Goal: Information Seeking & Learning: Learn about a topic

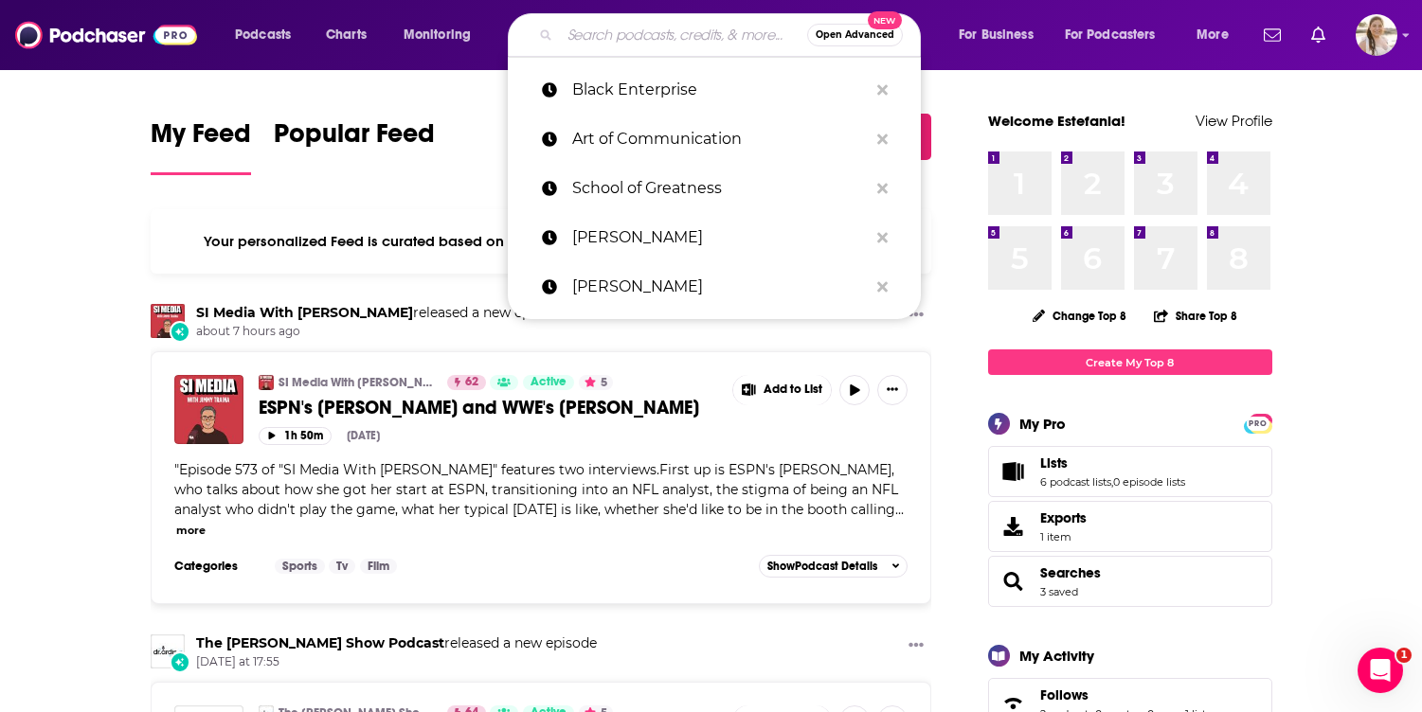
click at [652, 40] on input "Search podcasts, credits, & more..." at bounding box center [683, 35] width 247 height 30
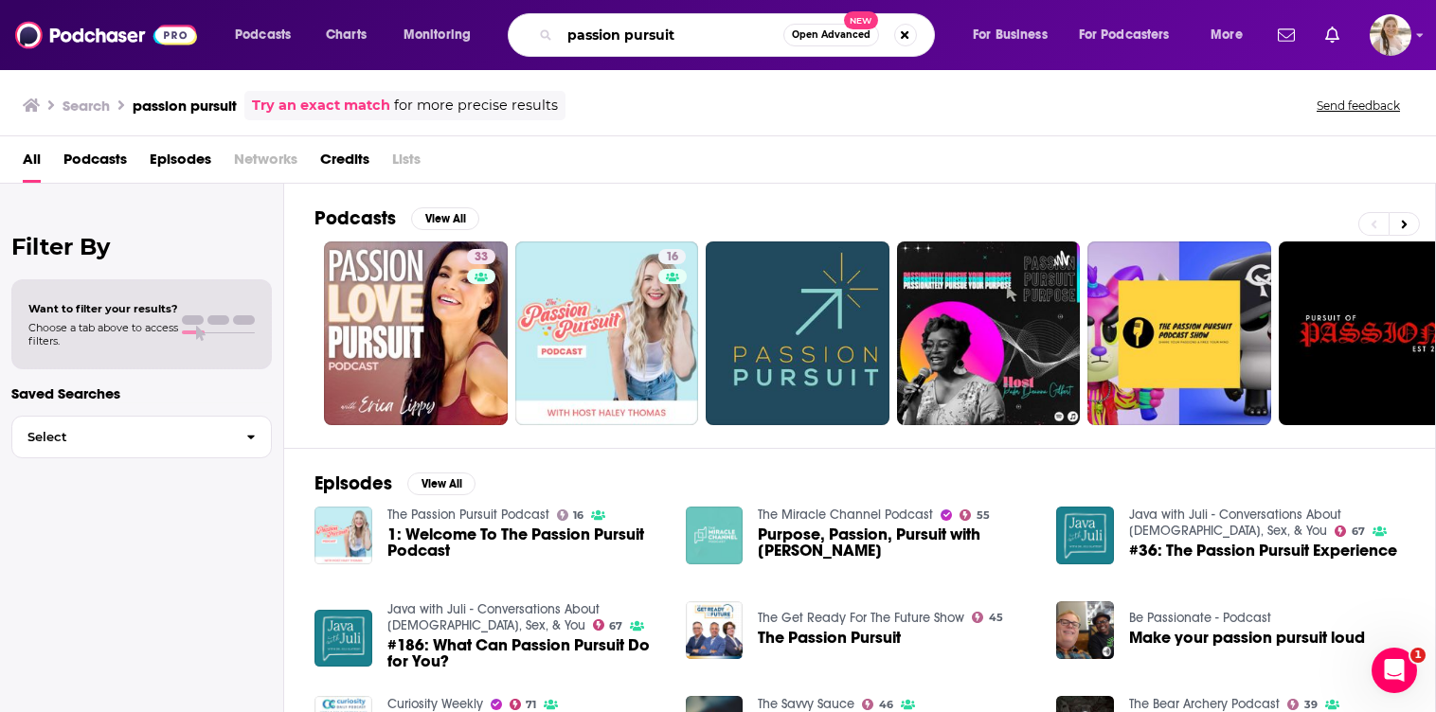
click at [628, 24] on input "passion pursuit" at bounding box center [672, 35] width 224 height 30
click at [637, 27] on input "passion pursuit" at bounding box center [672, 35] width 224 height 30
type input "passion struck"
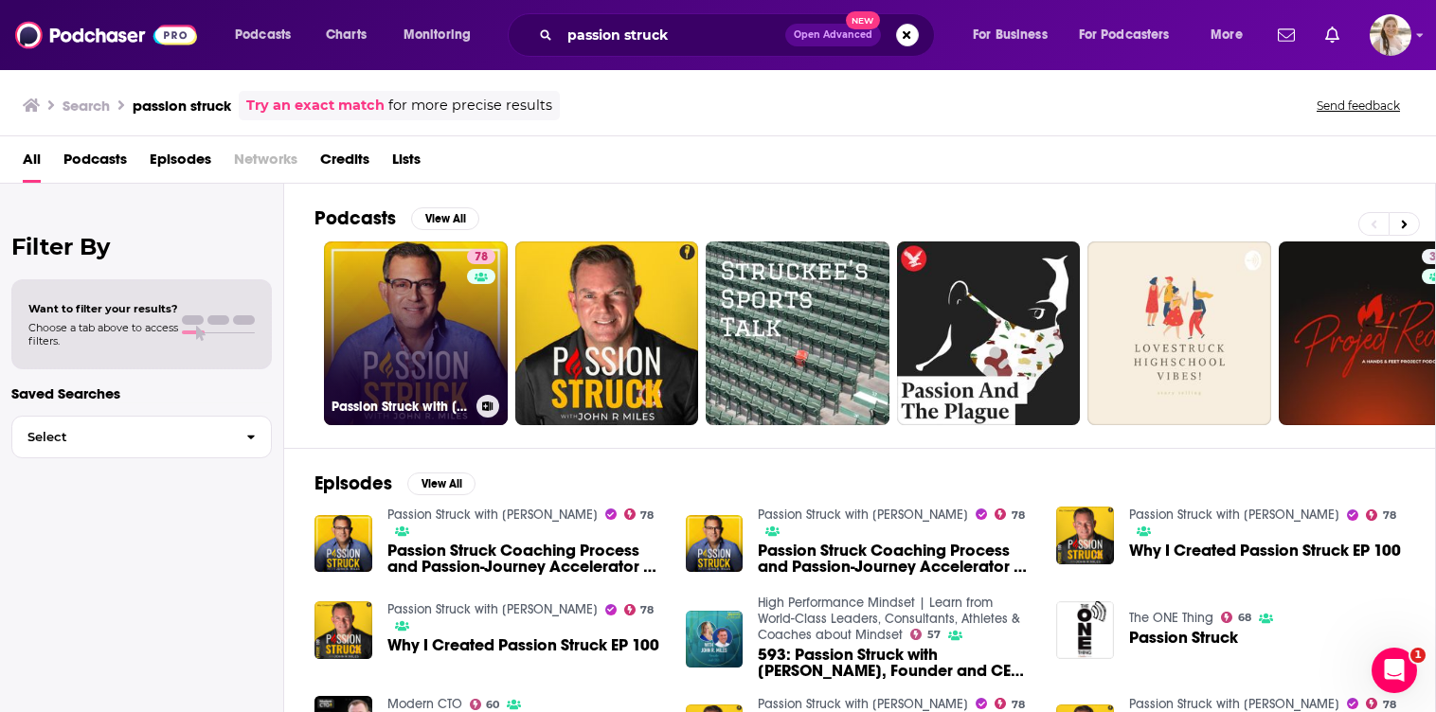
click at [407, 289] on link "78 Passion Struck with [PERSON_NAME]" at bounding box center [416, 334] width 184 height 184
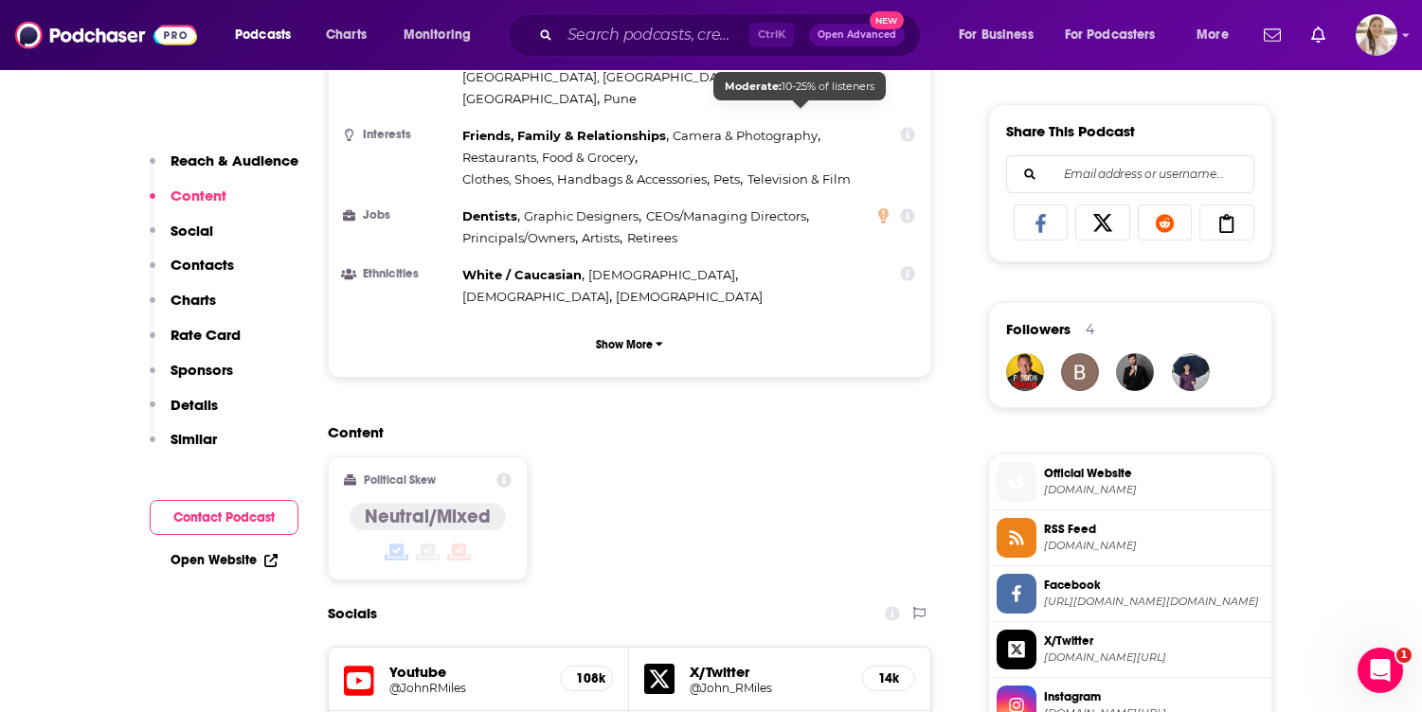
scroll to position [758, 0]
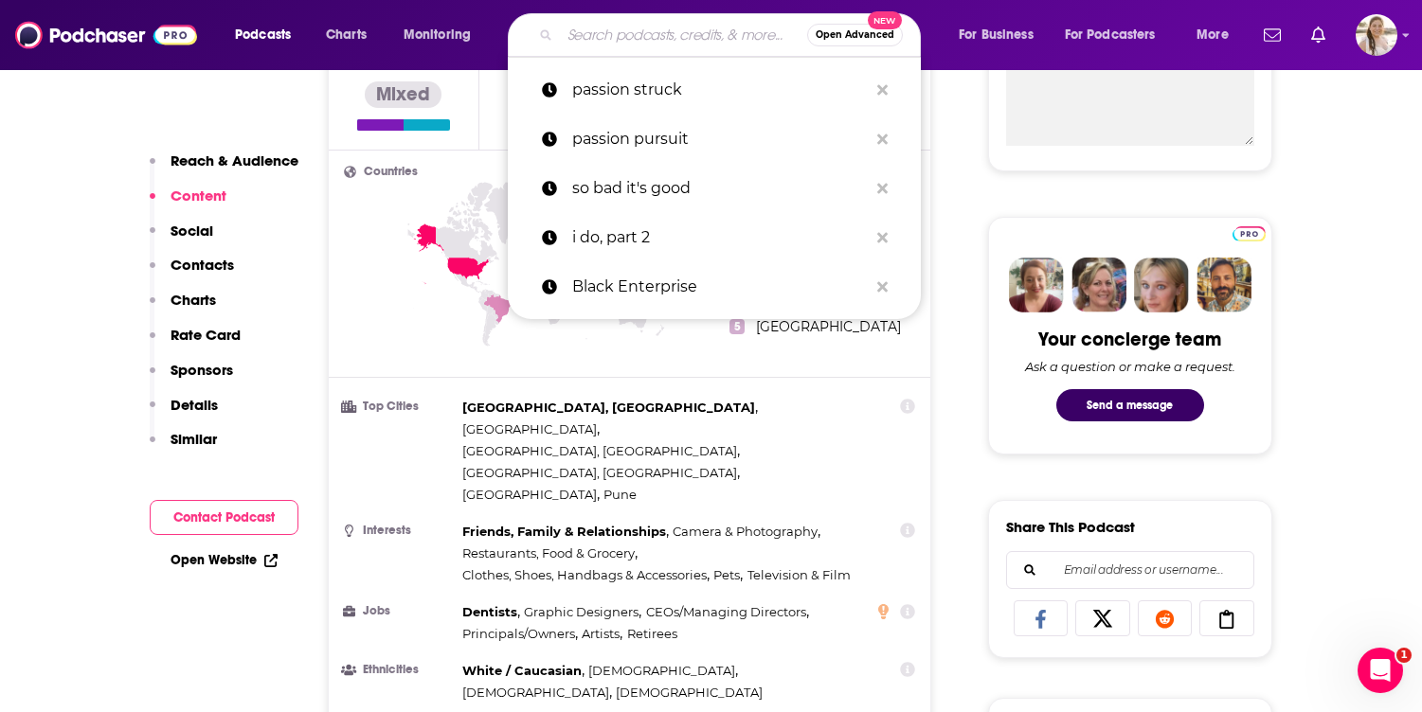
click at [599, 27] on input "Search podcasts, credits, & more..." at bounding box center [683, 35] width 247 height 30
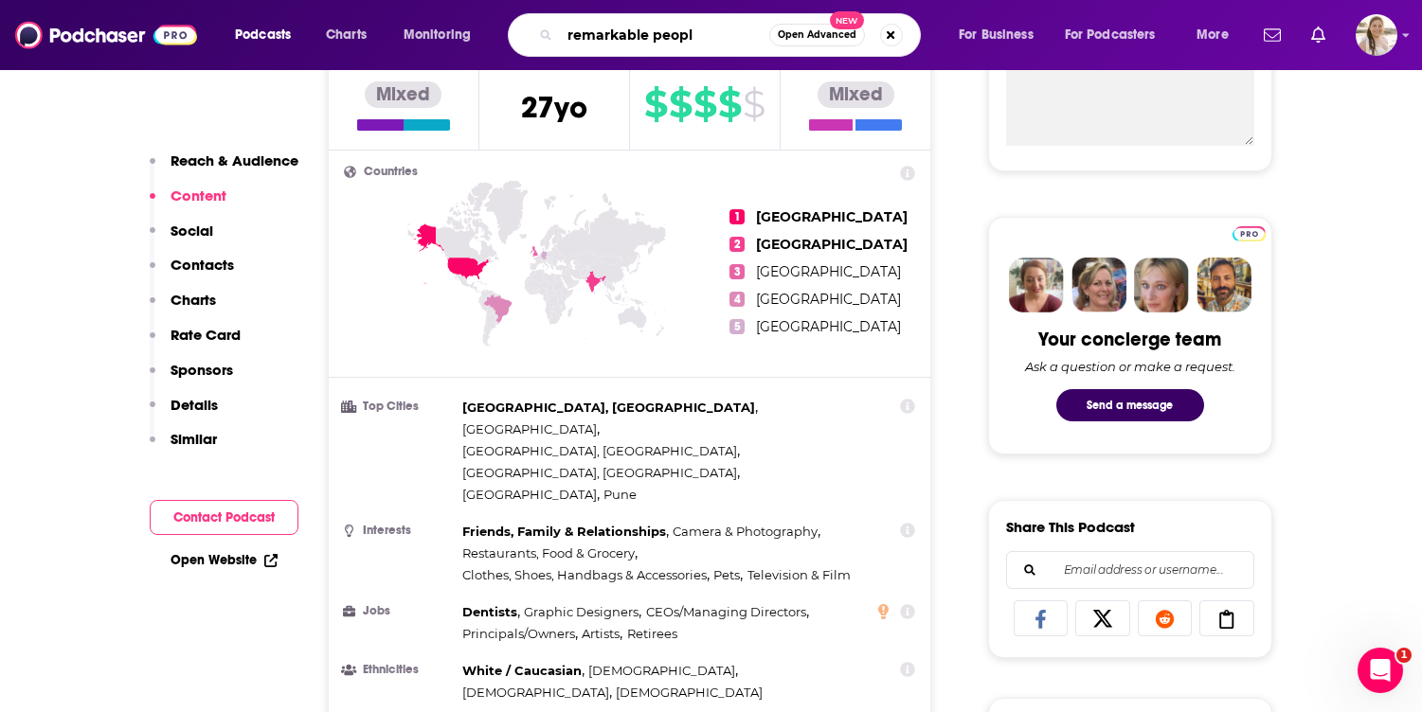
type input "remarkable people"
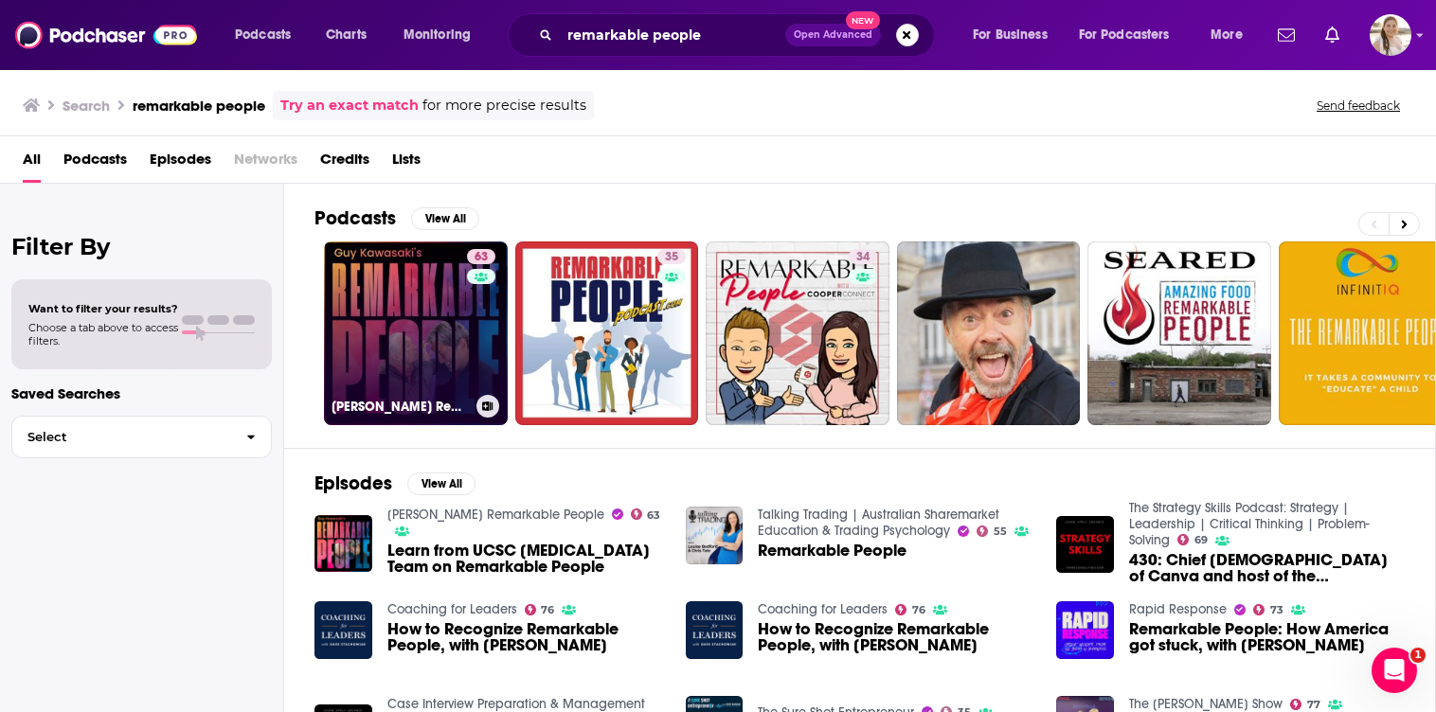
click at [394, 316] on link "63 [PERSON_NAME] Remarkable People" at bounding box center [416, 334] width 184 height 184
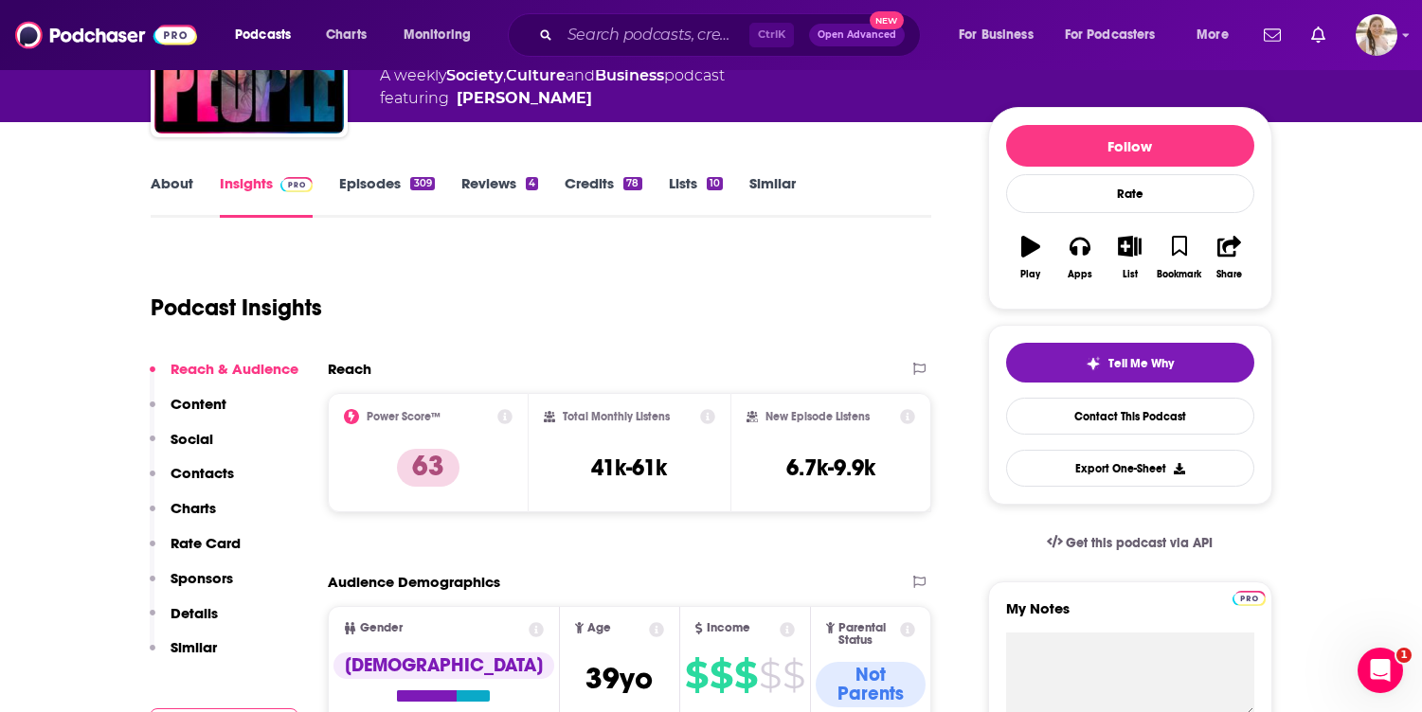
scroll to position [189, 0]
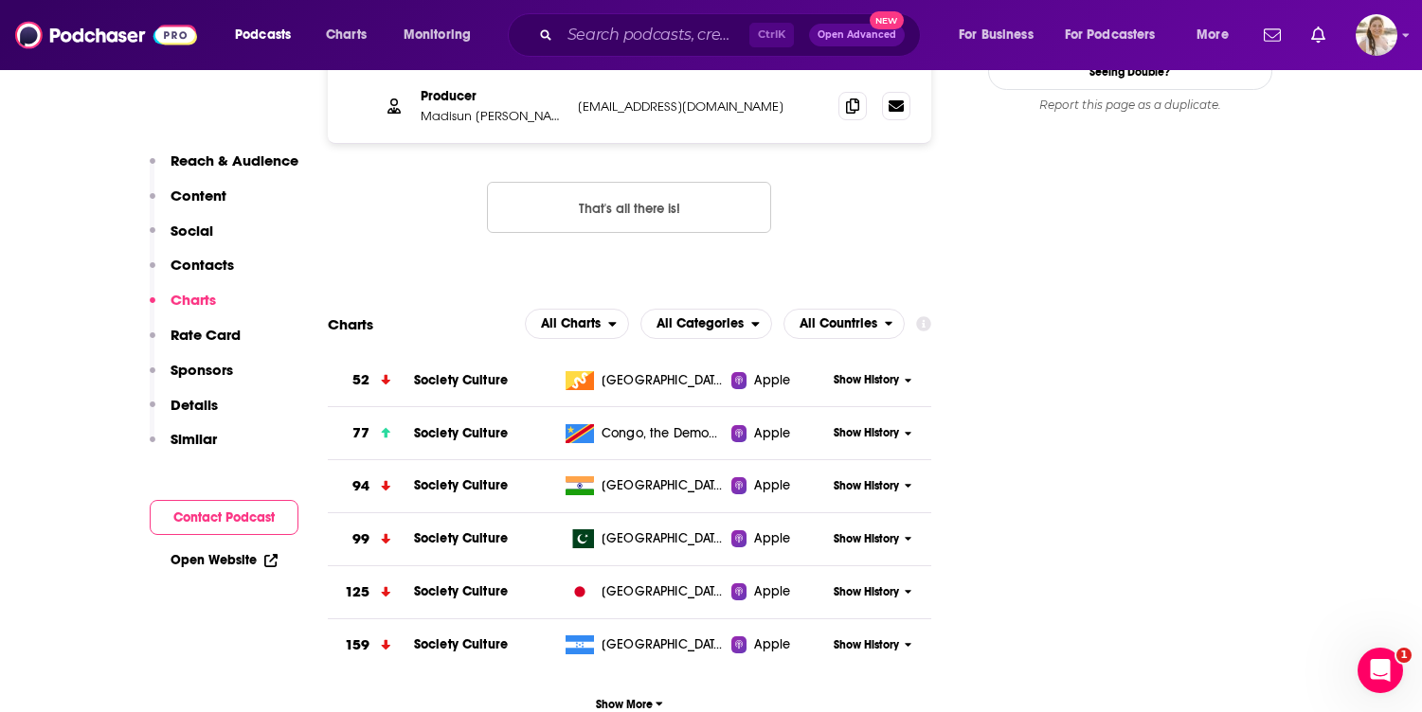
scroll to position [2084, 0]
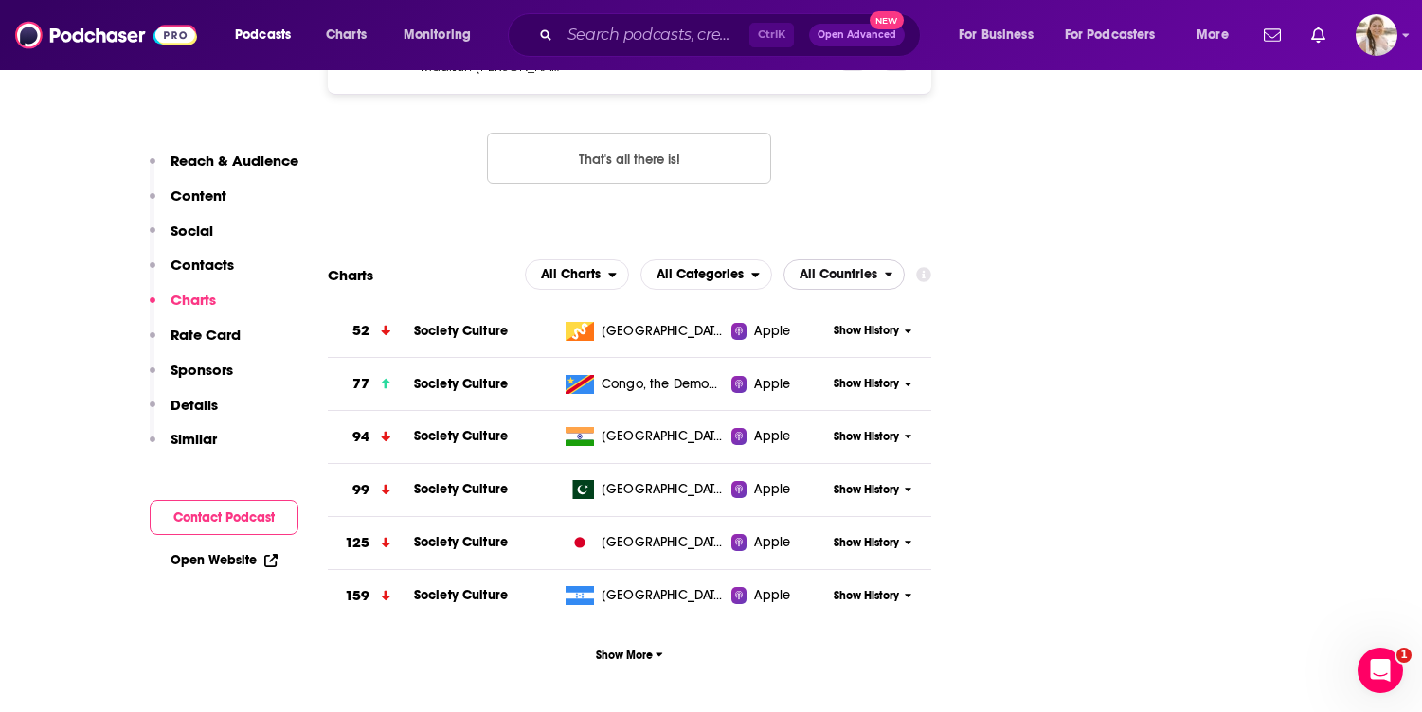
click at [865, 268] on span "All Countries" at bounding box center [838, 274] width 78 height 13
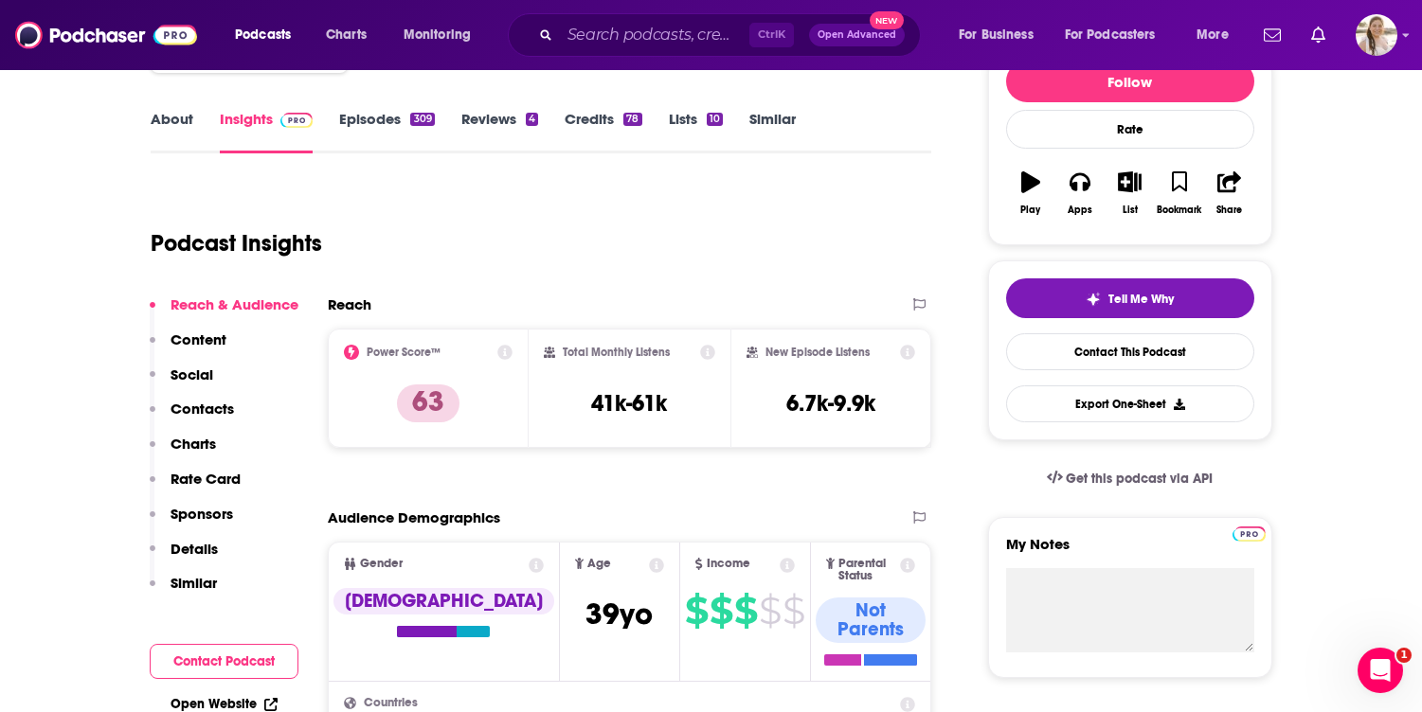
scroll to position [284, 0]
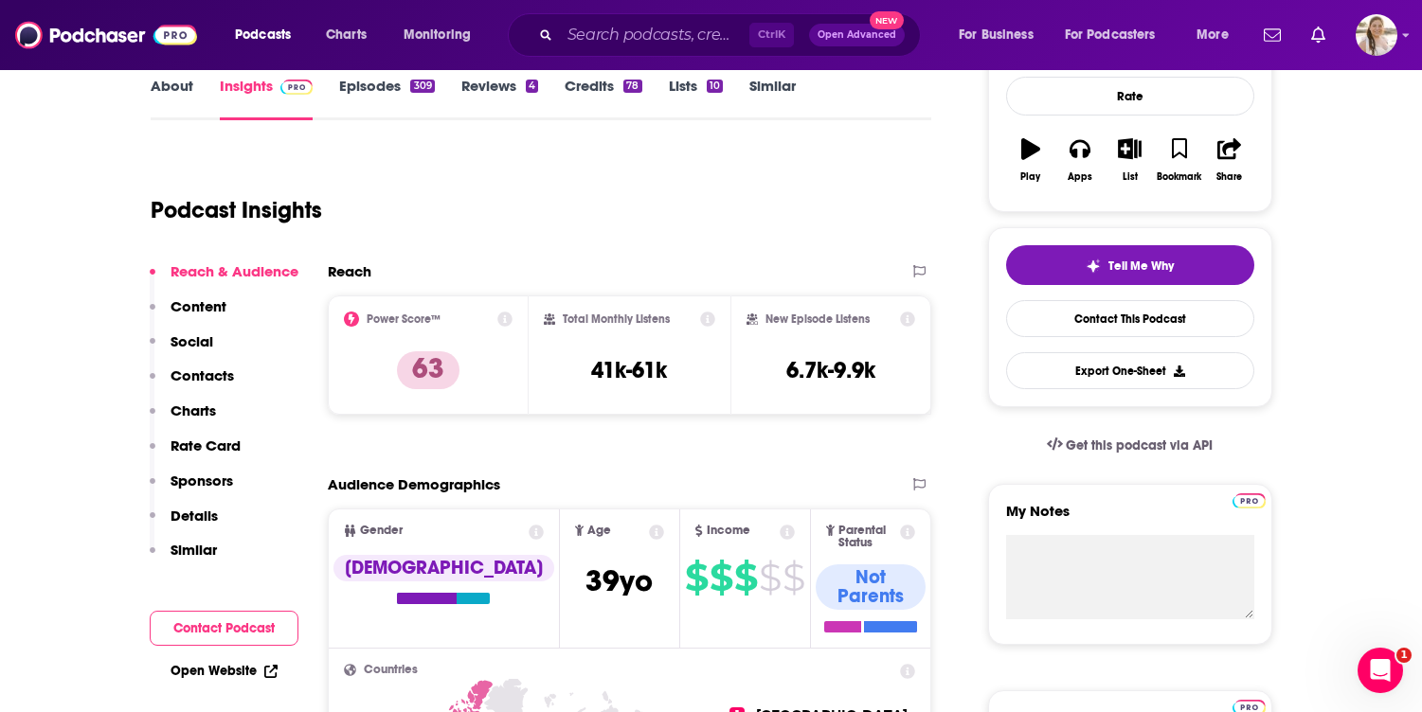
click at [157, 104] on link "About" at bounding box center [172, 99] width 43 height 44
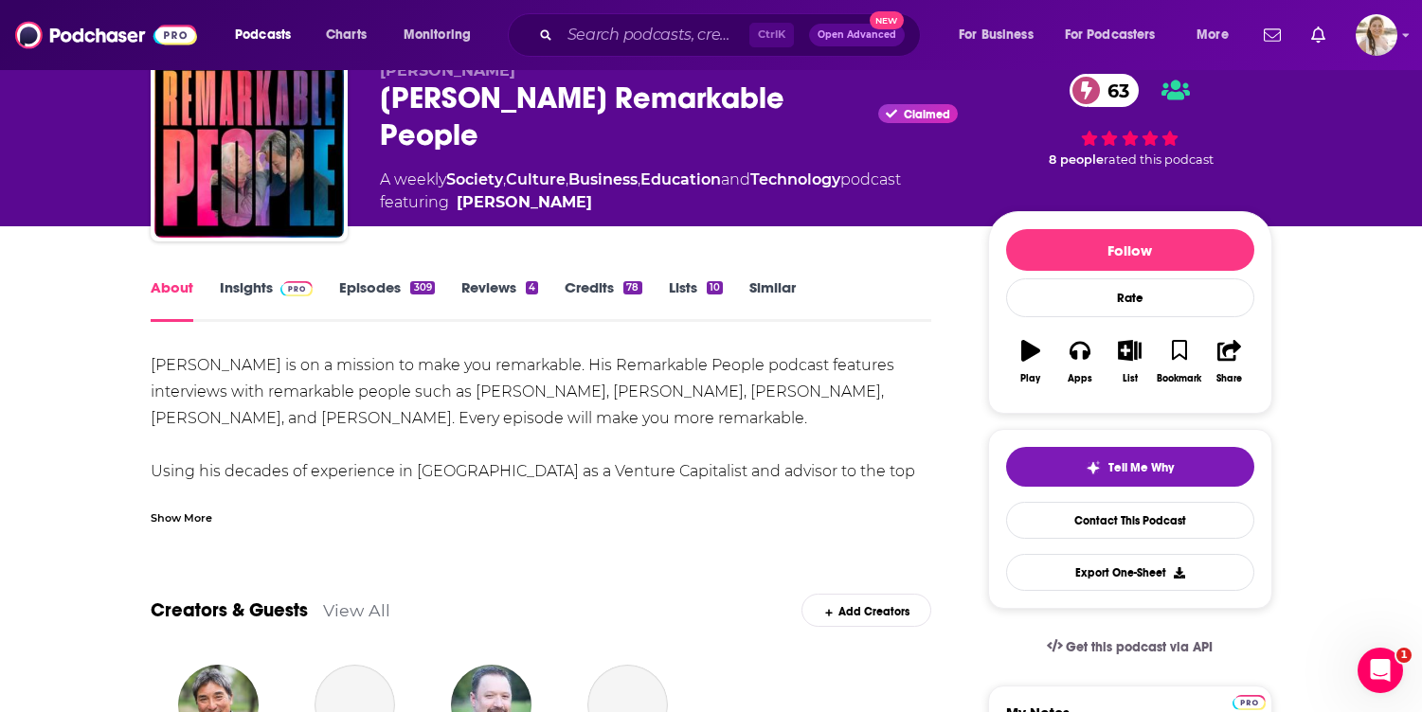
scroll to position [95, 0]
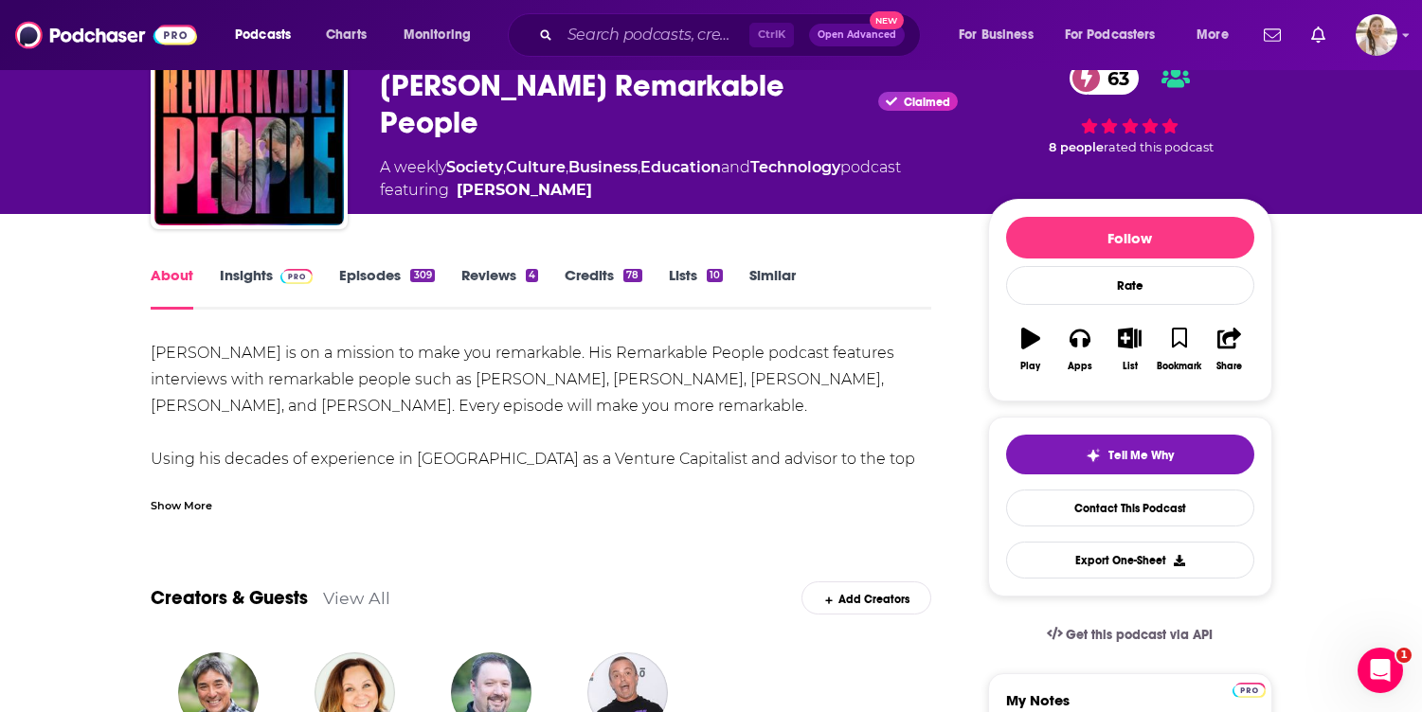
click at [181, 502] on div "Show More" at bounding box center [182, 504] width 62 height 18
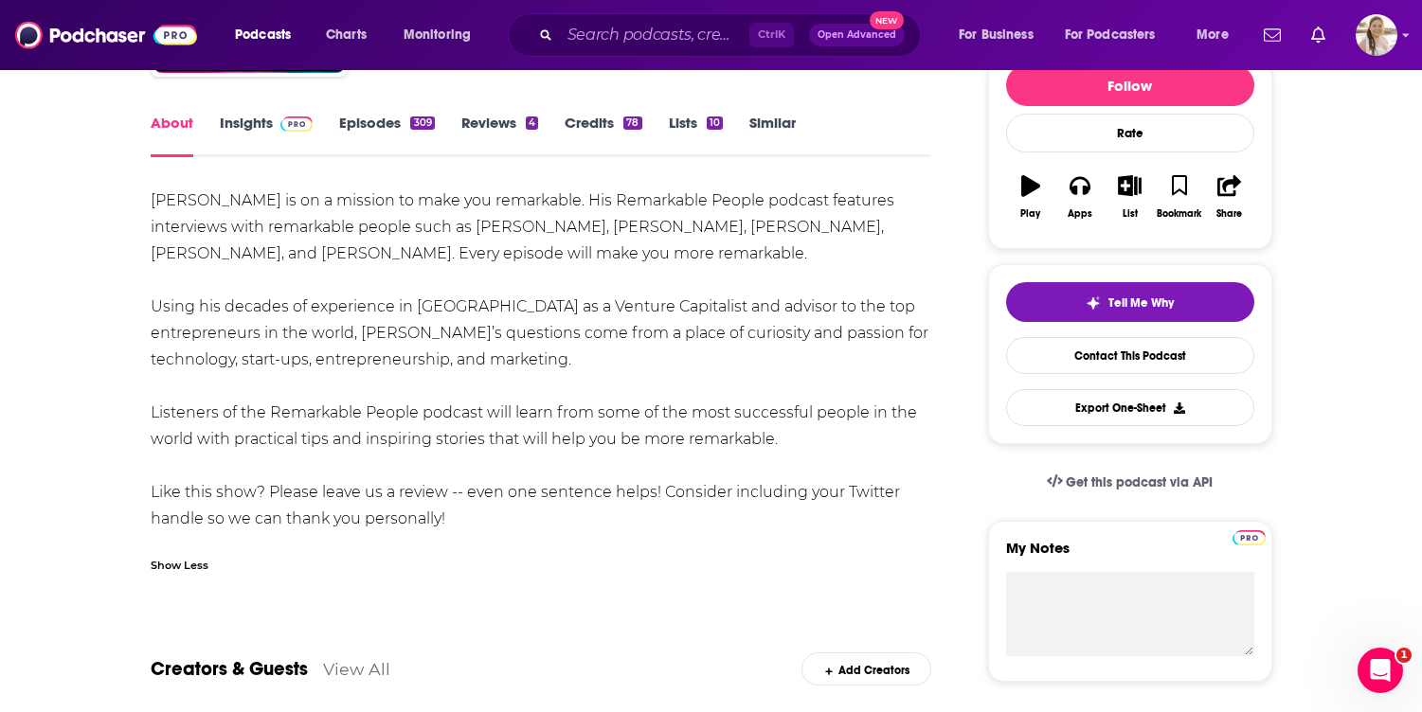
scroll to position [284, 0]
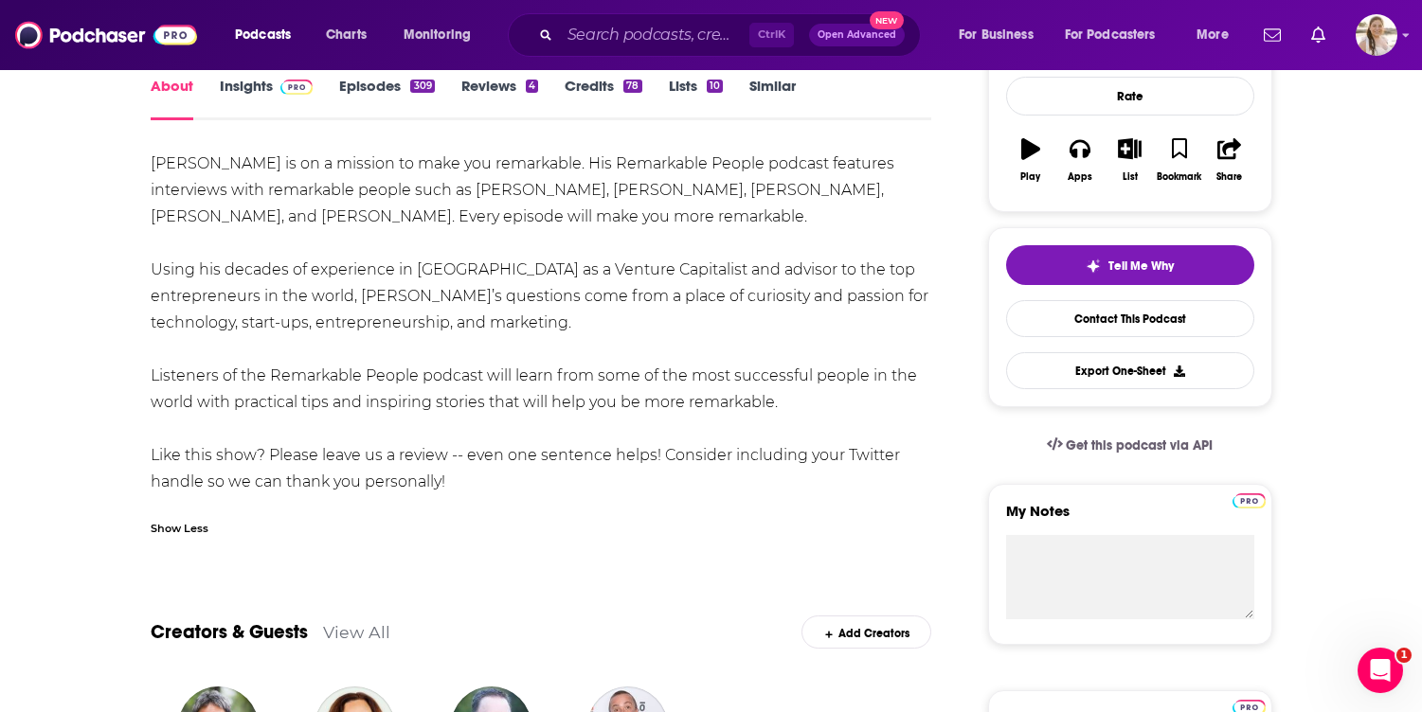
drag, startPoint x: 149, startPoint y: 165, endPoint x: 487, endPoint y: 488, distance: 467.6
copy div "[PERSON_NAME] is on a mission to make you remarkable. His Remarkable People pod…"
